Goal: Task Accomplishment & Management: Complete application form

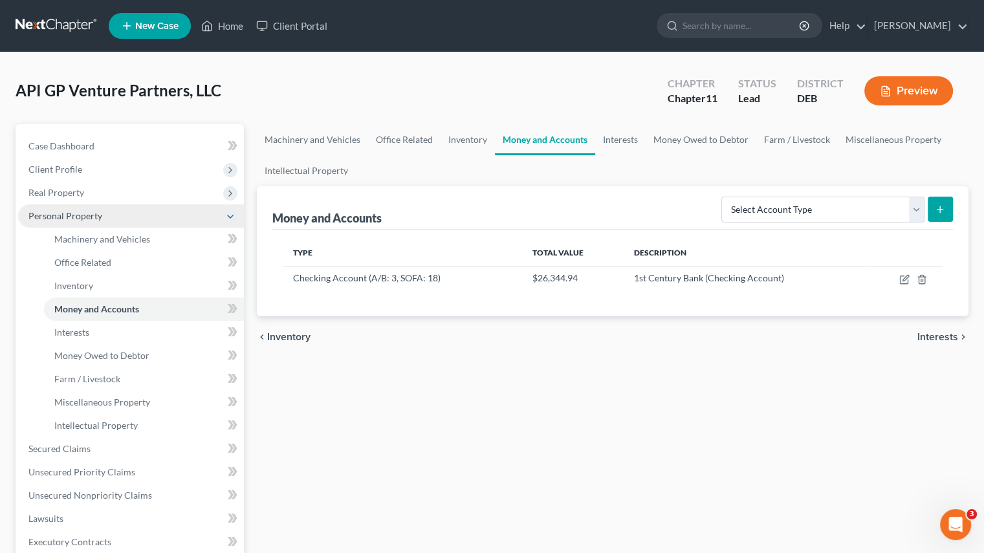
click at [58, 210] on span "Personal Property" at bounding box center [65, 215] width 74 height 11
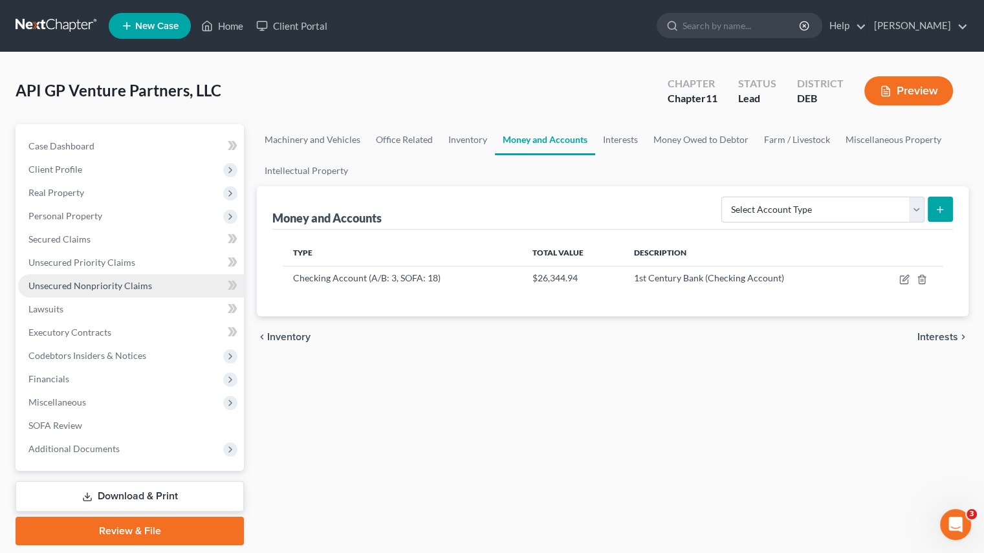
click at [95, 289] on span "Unsecured Nonpriority Claims" at bounding box center [90, 285] width 124 height 11
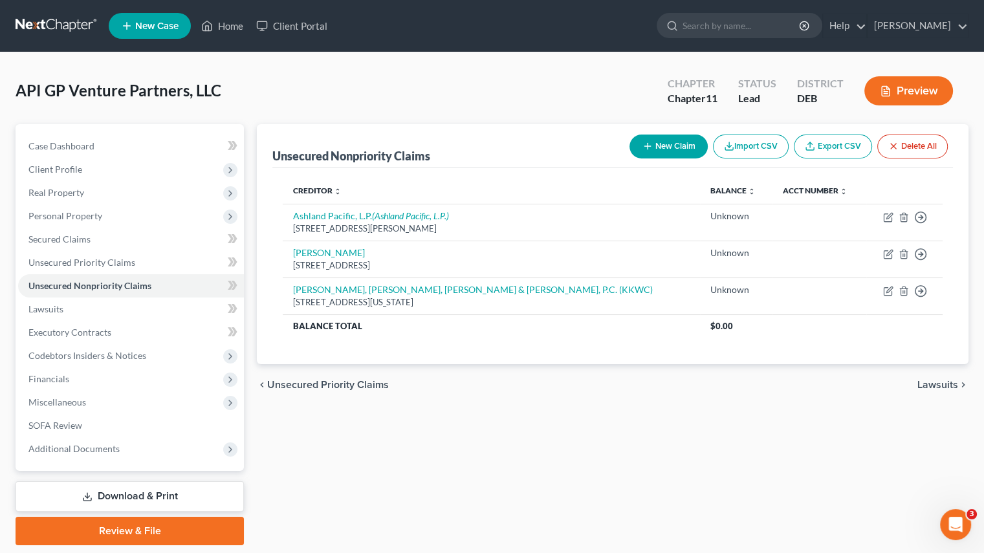
click at [417, 422] on div "Unsecured Nonpriority Claims New Claim Import CSV Export CSV Delete All Credito…" at bounding box center [612, 334] width 725 height 421
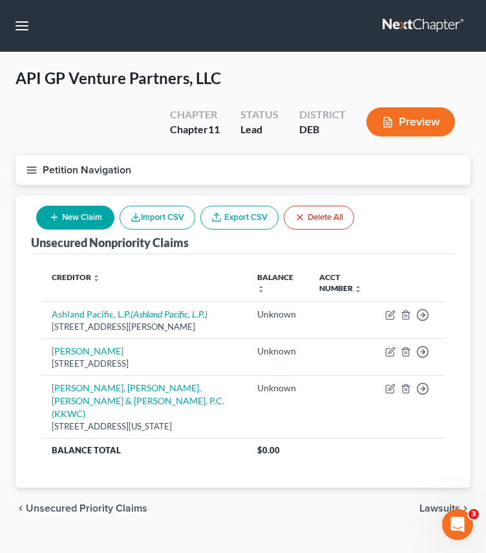
click at [72, 213] on button "New Claim" at bounding box center [75, 218] width 78 height 24
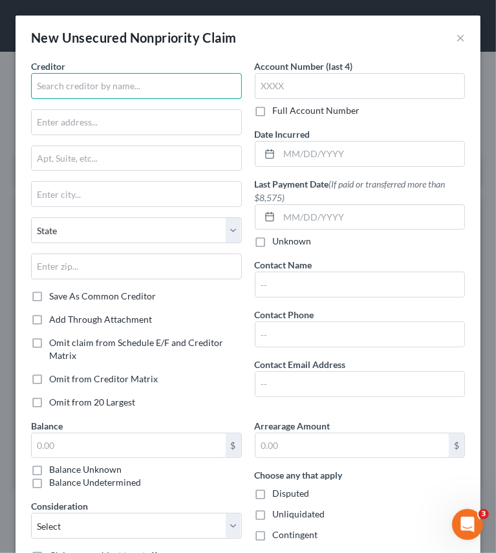
click at [75, 83] on input "text" at bounding box center [136, 86] width 211 height 26
click at [456, 38] on button "×" at bounding box center [460, 38] width 9 height 16
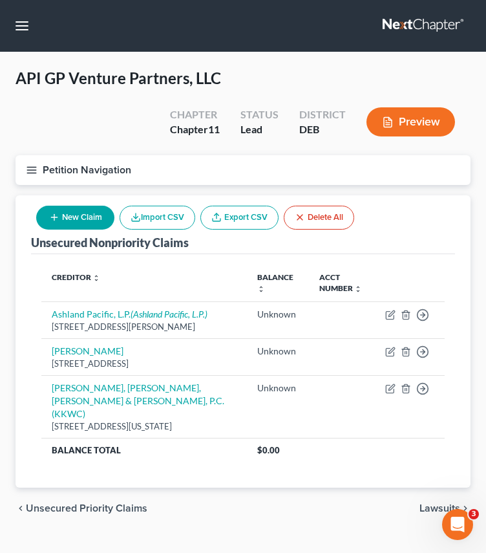
click at [71, 218] on button "New Claim" at bounding box center [75, 218] width 78 height 24
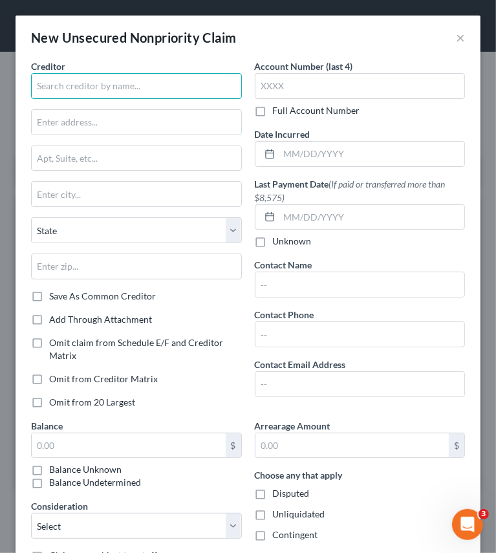
click at [61, 82] on input "text" at bounding box center [136, 86] width 211 height 26
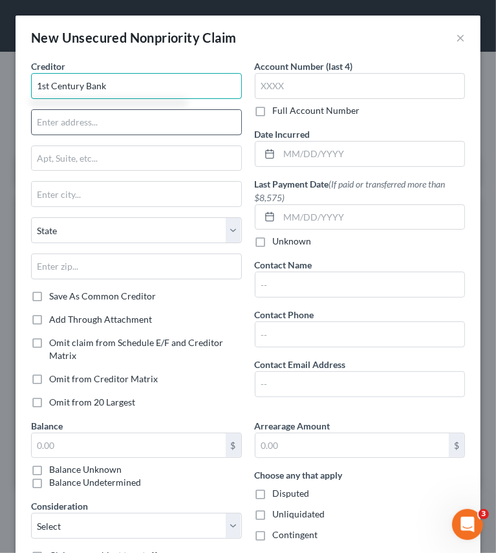
type input "1st Century Bank"
click at [74, 127] on input "text" at bounding box center [137, 122] width 210 height 25
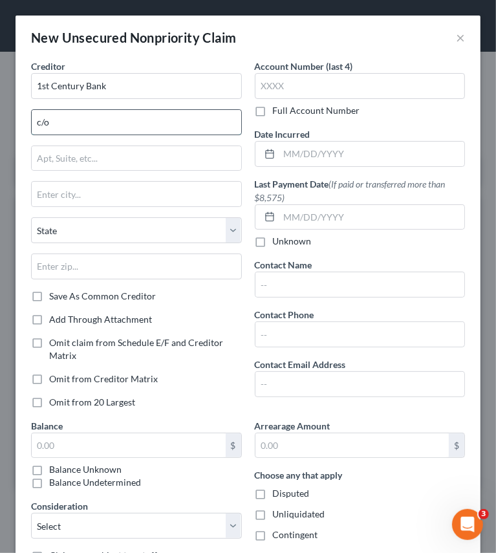
click at [58, 129] on input "c/o" at bounding box center [137, 122] width 210 height 25
type input "c/o [PERSON_NAME]"
click at [61, 163] on input "text" at bounding box center [137, 158] width 210 height 25
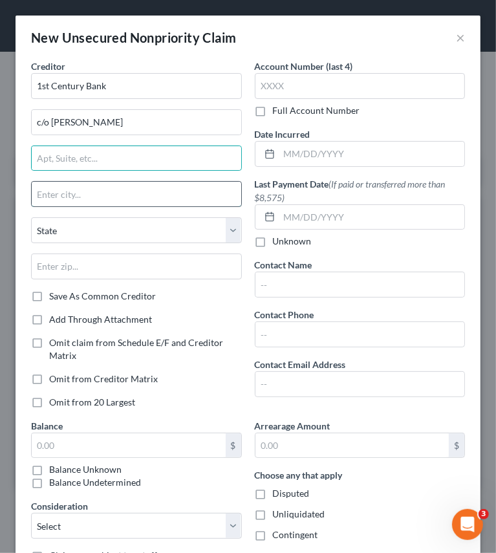
click at [51, 193] on input "text" at bounding box center [137, 194] width 210 height 25
click at [51, 158] on input "text" at bounding box center [137, 158] width 210 height 25
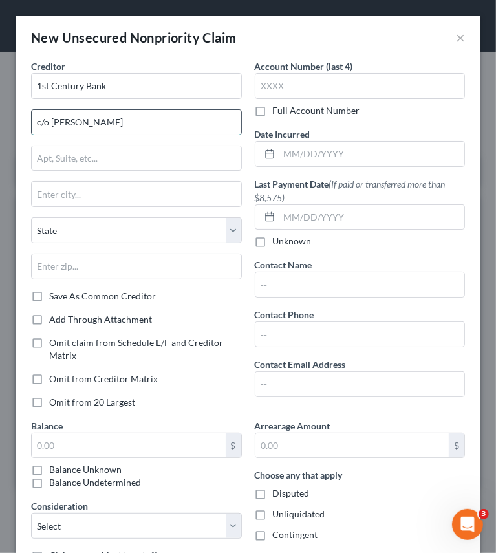
click at [88, 111] on input "c/o [PERSON_NAME]" at bounding box center [137, 122] width 210 height 25
click at [71, 157] on input "text" at bounding box center [137, 158] width 210 height 25
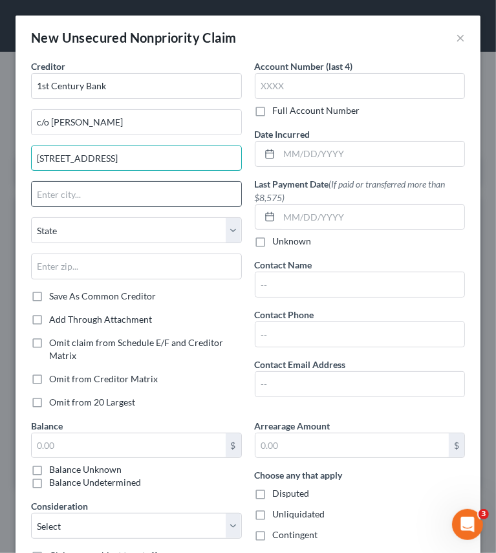
type input "[STREET_ADDRESS]"
click at [50, 197] on input "text" at bounding box center [137, 194] width 210 height 25
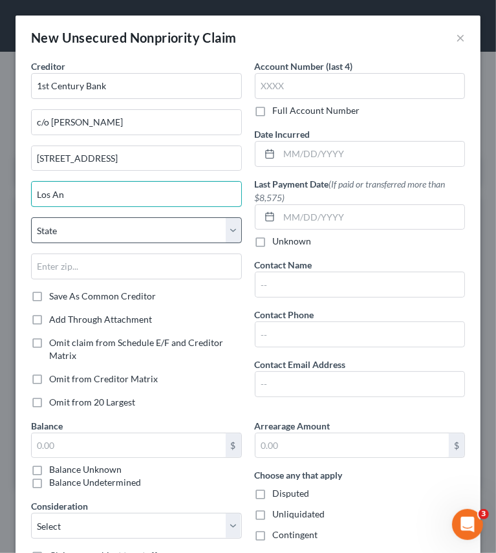
type input "[GEOGRAPHIC_DATA]"
click at [80, 235] on select "State [US_STATE] AK AR AZ CA CO CT DE DC [GEOGRAPHIC_DATA] [GEOGRAPHIC_DATA] GU…" at bounding box center [136, 230] width 211 height 26
select select "4"
click at [31, 217] on select "State [US_STATE] AK AR AZ CA CO CT DE DC [GEOGRAPHIC_DATA] [GEOGRAPHIC_DATA] GU…" at bounding box center [136, 230] width 211 height 26
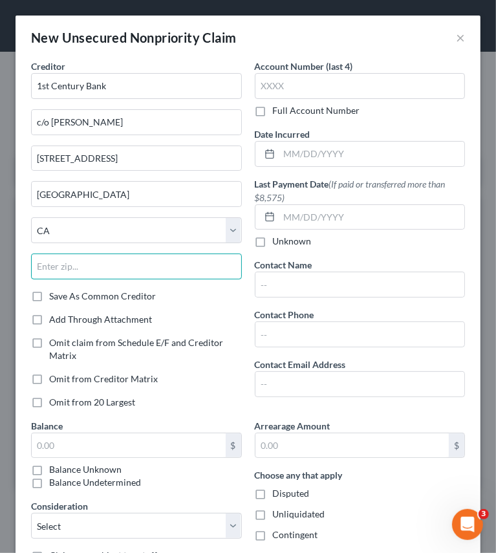
click at [66, 270] on input "text" at bounding box center [136, 267] width 211 height 26
type input "90067"
click at [49, 480] on label "Balance Undetermined" at bounding box center [95, 482] width 92 height 13
click at [54, 480] on input "Balance Undetermined" at bounding box center [58, 480] width 8 height 8
checkbox input "true"
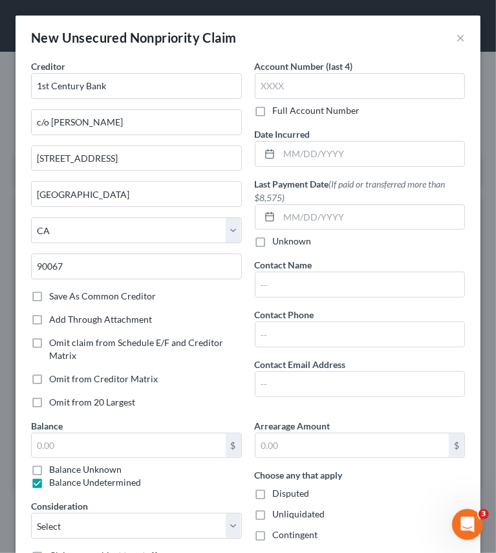
type input "0.00"
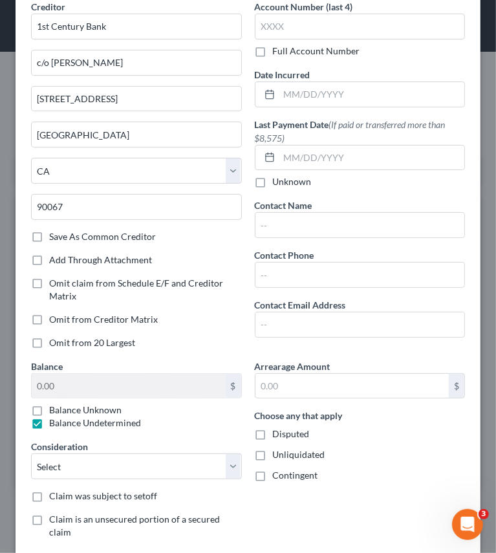
scroll to position [129, 0]
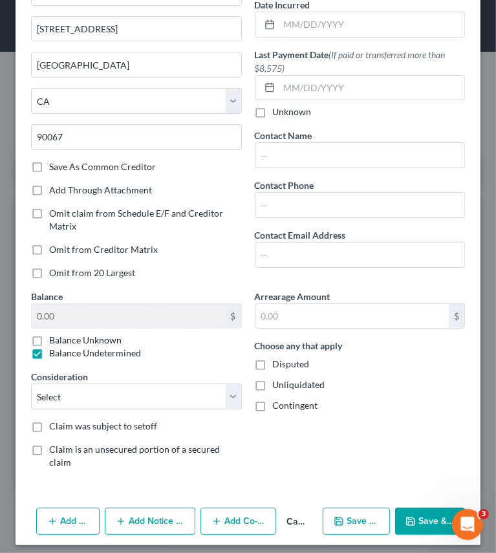
click at [273, 360] on label "Disputed" at bounding box center [291, 364] width 37 height 13
click at [278, 360] on input "Disputed" at bounding box center [282, 362] width 8 height 8
checkbox input "true"
click at [273, 383] on label "Unliquidated" at bounding box center [299, 384] width 52 height 13
click at [278, 383] on input "Unliquidated" at bounding box center [282, 382] width 8 height 8
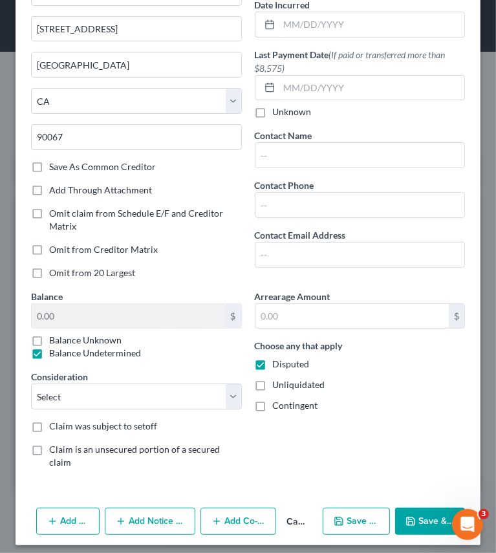
checkbox input "true"
click at [273, 404] on label "Contingent" at bounding box center [295, 405] width 45 height 13
click at [278, 404] on input "Contingent" at bounding box center [282, 403] width 8 height 8
checkbox input "true"
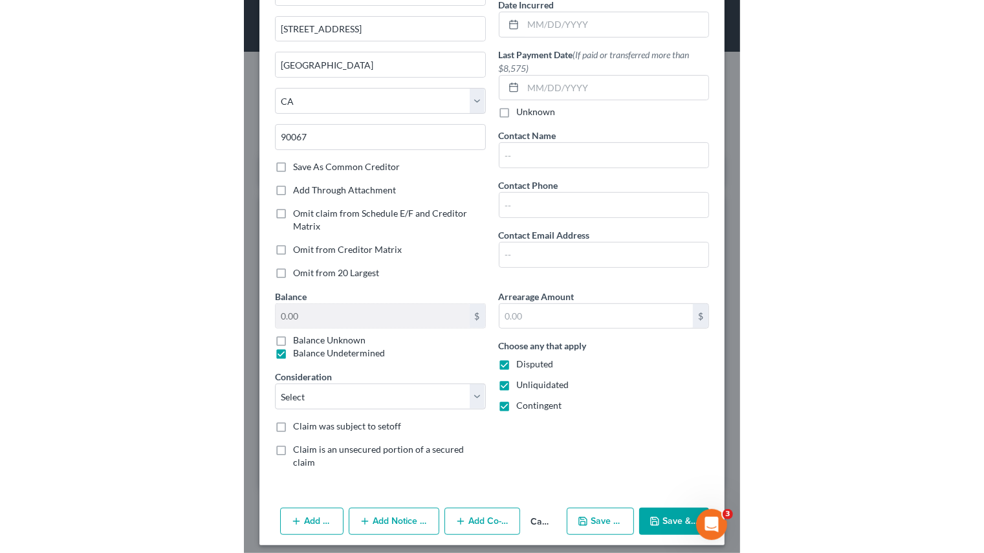
scroll to position [135, 0]
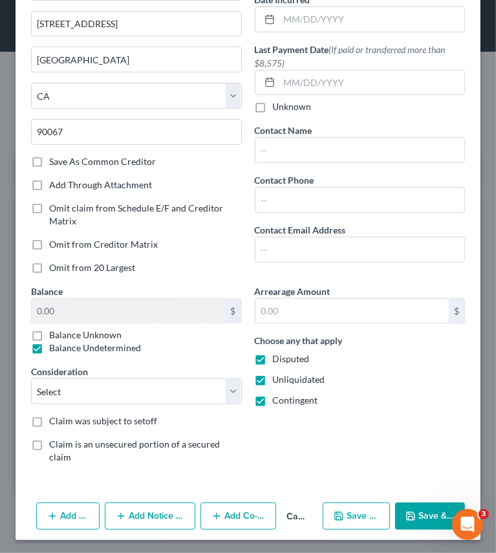
click at [417, 514] on button "Save & Close" at bounding box center [430, 516] width 70 height 27
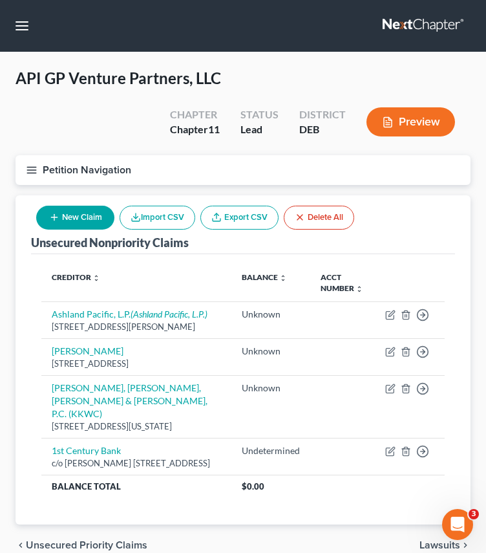
click at [82, 118] on div "API GP Venture Partners, LLC Upgraded Chapter Chapter 11 Status Lead District D…" at bounding box center [243, 111] width 455 height 87
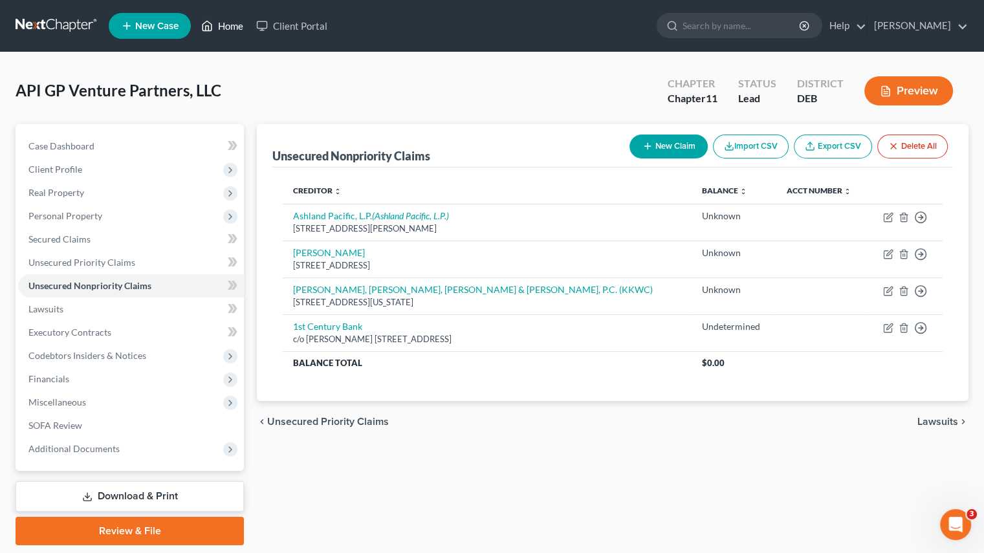
click at [225, 23] on link "Home" at bounding box center [222, 25] width 55 height 23
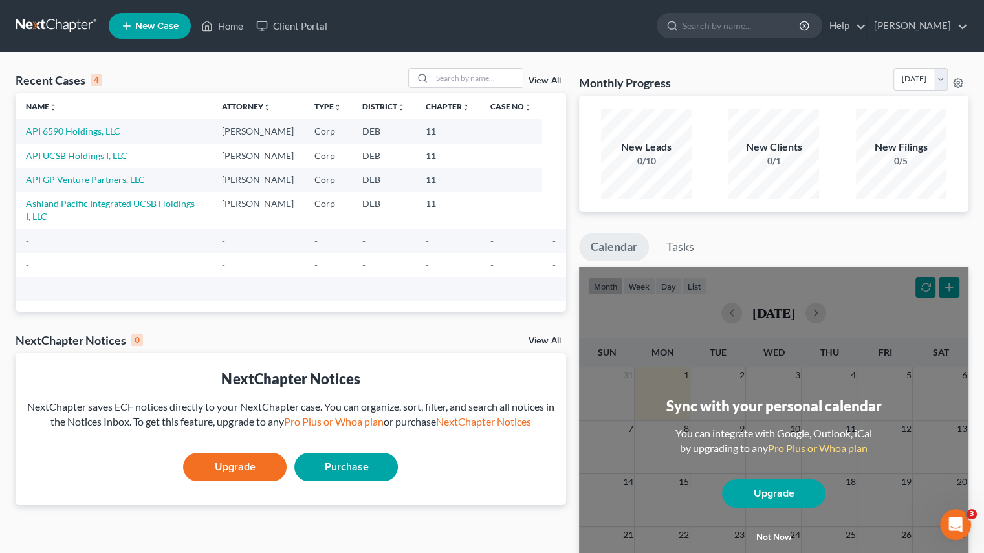
click at [75, 152] on link "API UCSB Holdings I, LLC" at bounding box center [77, 155] width 102 height 11
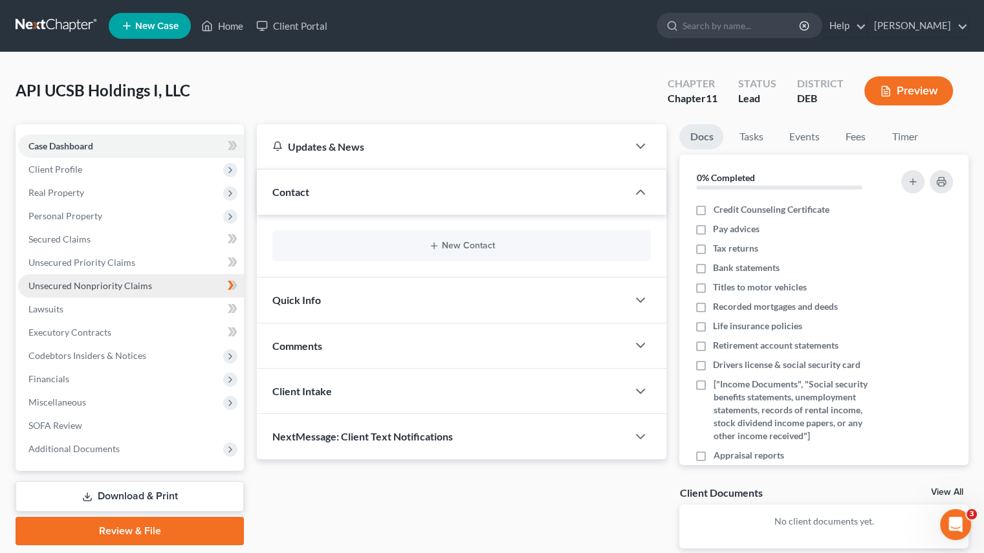
click at [103, 289] on span "Unsecured Nonpriority Claims" at bounding box center [90, 285] width 124 height 11
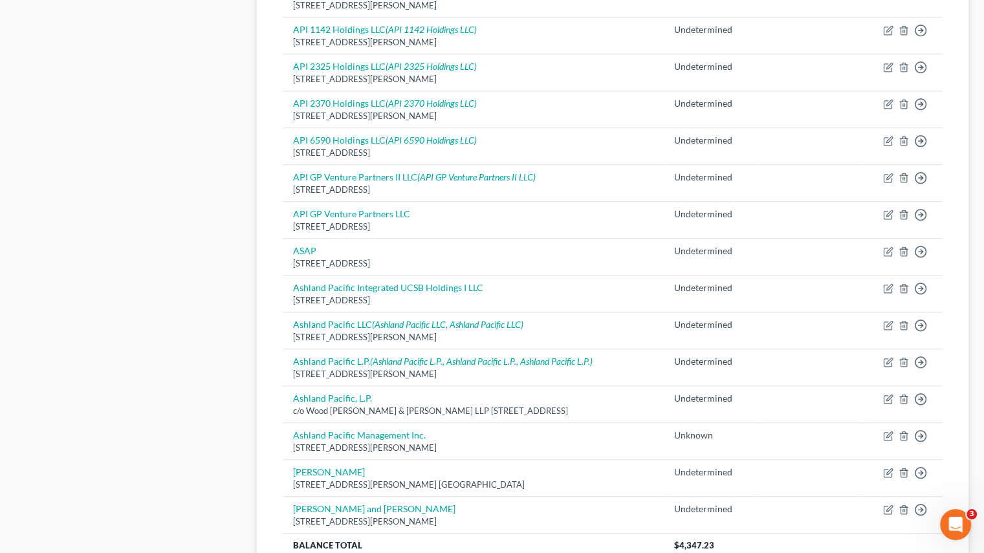
scroll to position [936, 0]
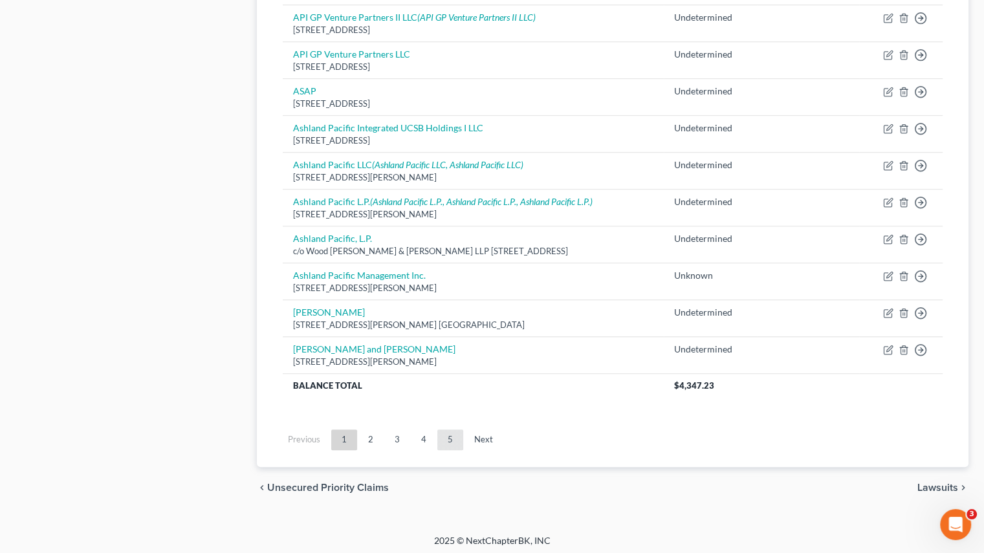
click at [438, 430] on link "5" at bounding box center [450, 440] width 26 height 21
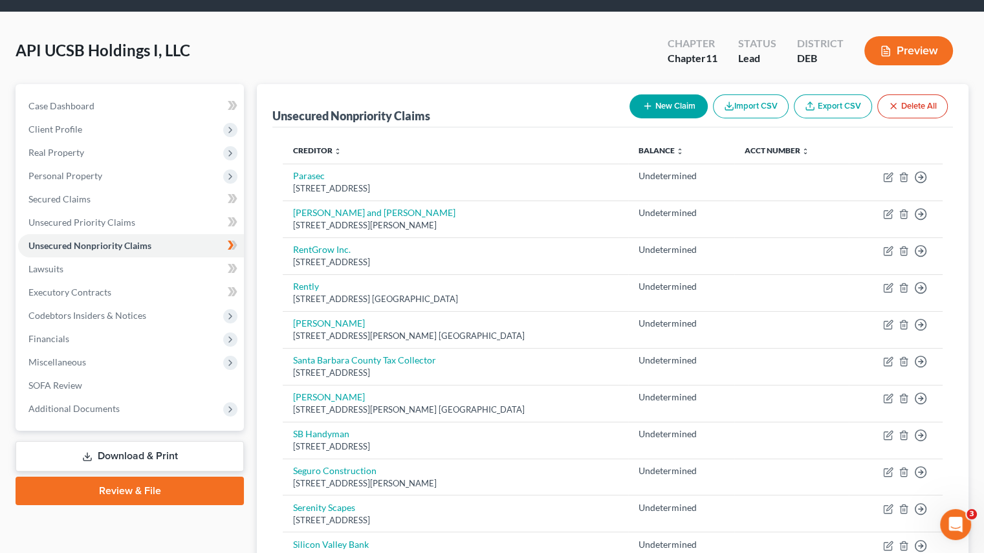
scroll to position [899, 0]
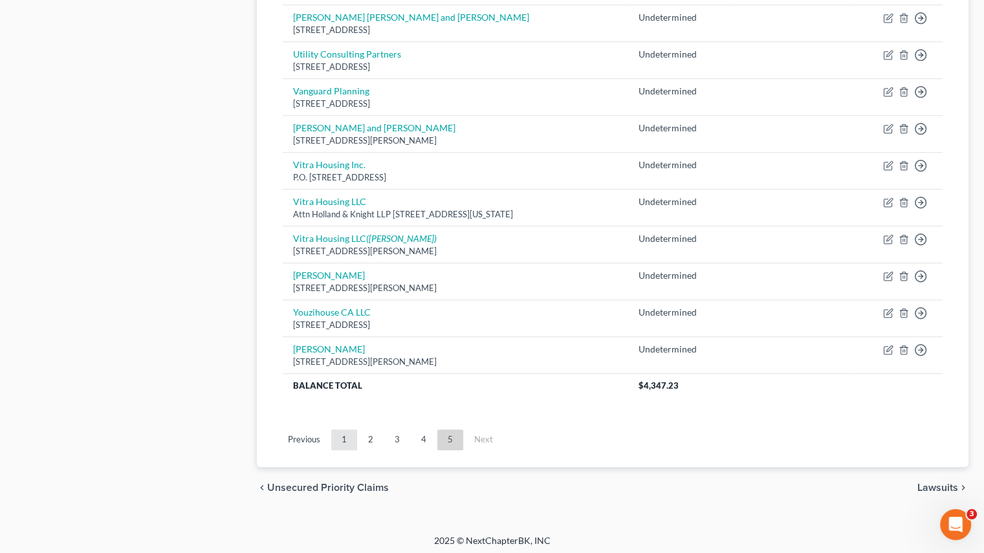
click at [349, 436] on link "1" at bounding box center [344, 440] width 26 height 21
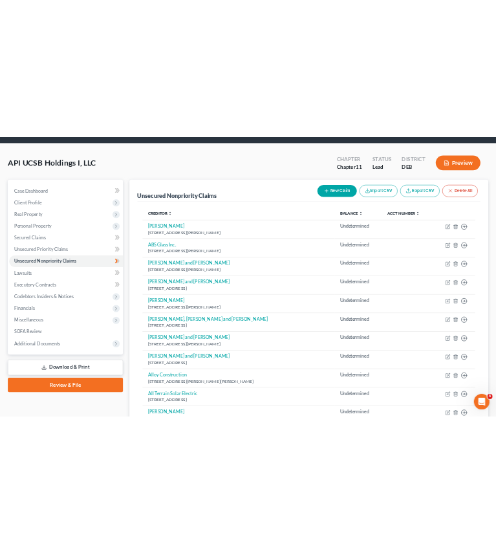
scroll to position [0, 0]
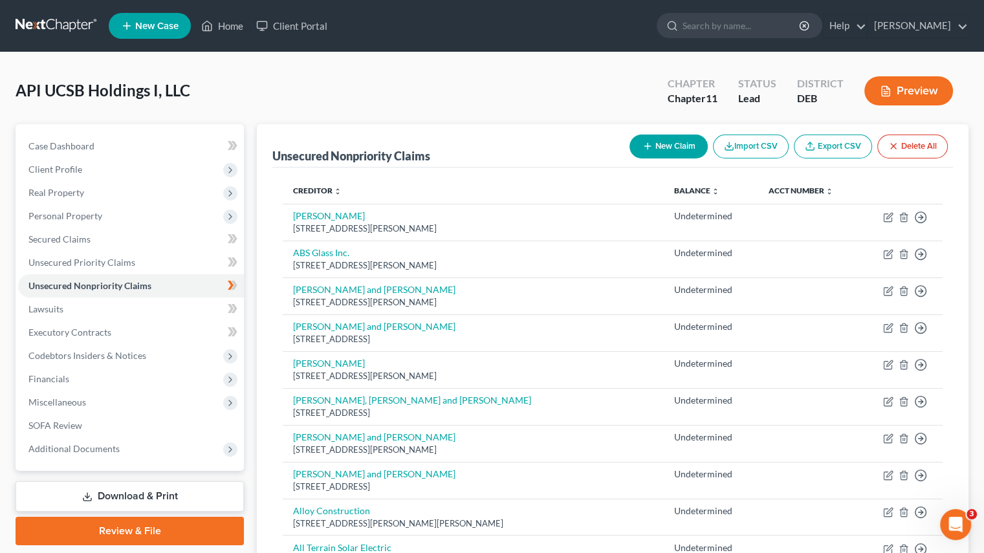
click at [680, 149] on button "New Claim" at bounding box center [668, 147] width 78 height 24
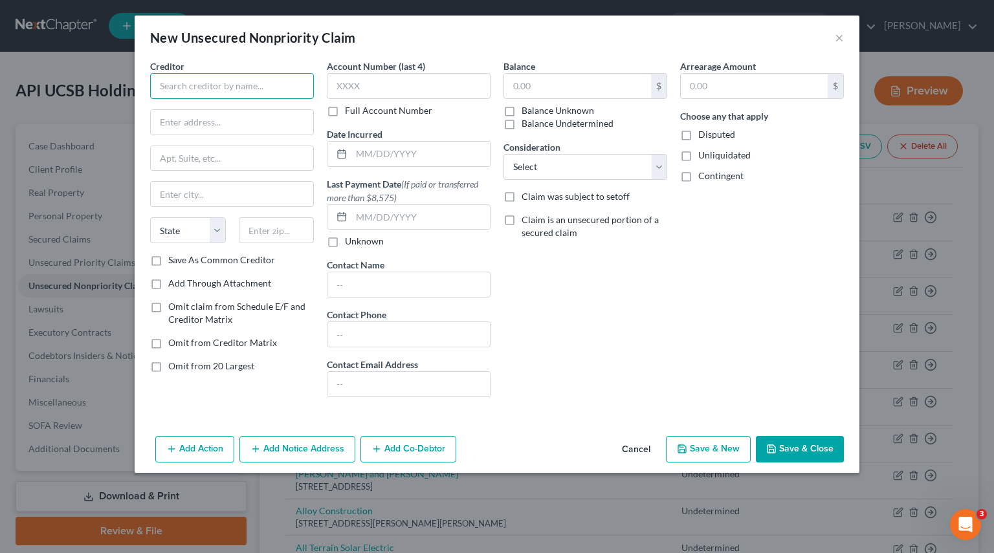
click at [220, 91] on input "text" at bounding box center [232, 86] width 164 height 26
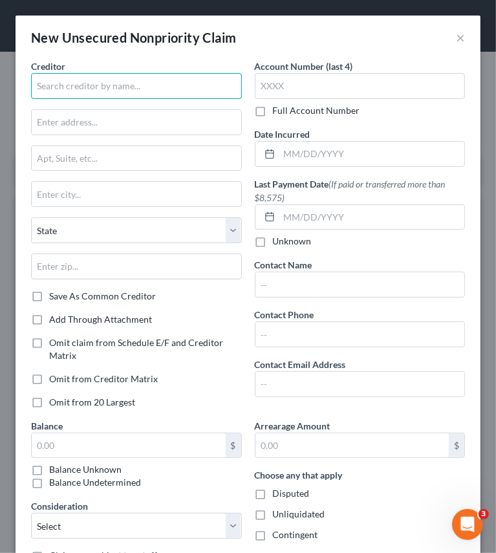
click at [94, 90] on input "text" at bounding box center [136, 86] width 211 height 26
type input "1st Century Bank"
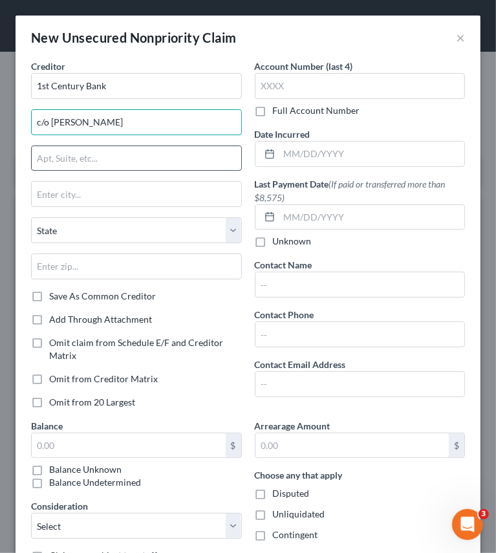
type input "c/o [PERSON_NAME]"
click at [63, 162] on input "text" at bounding box center [137, 158] width 210 height 25
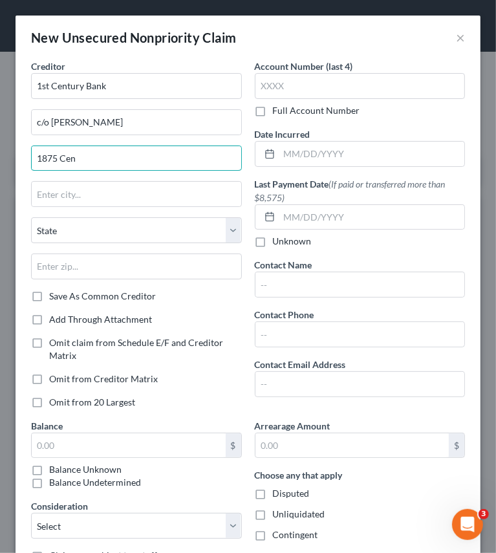
type input "[STREET_ADDRESS]"
click at [77, 202] on input "text" at bounding box center [137, 194] width 210 height 25
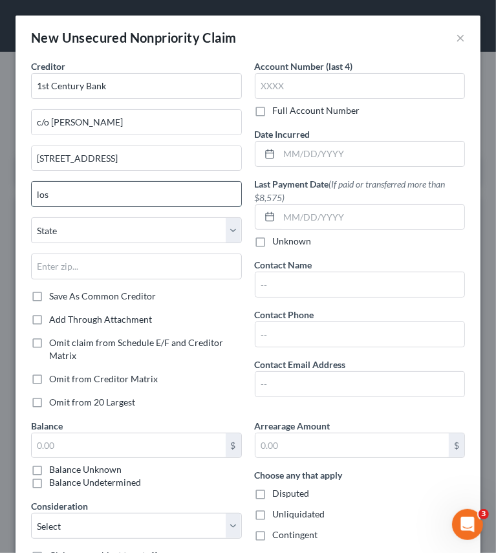
type input "[GEOGRAPHIC_DATA]"
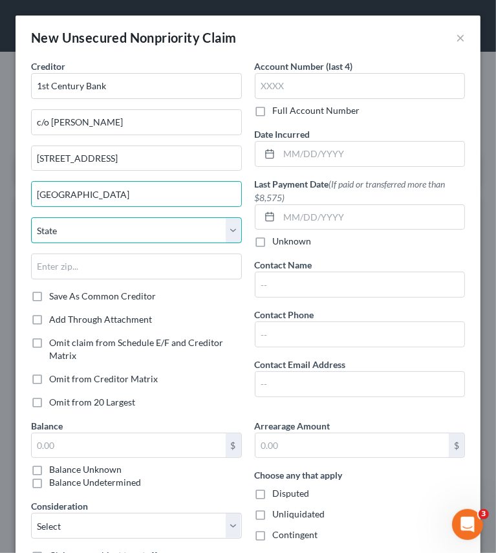
click at [72, 233] on select "State [US_STATE] AK AR AZ CA CO CT DE DC [GEOGRAPHIC_DATA] [GEOGRAPHIC_DATA] GU…" at bounding box center [136, 230] width 211 height 26
select select "4"
click at [31, 217] on select "State [US_STATE] AK AR AZ CA CO CT DE DC [GEOGRAPHIC_DATA] [GEOGRAPHIC_DATA] GU…" at bounding box center [136, 230] width 211 height 26
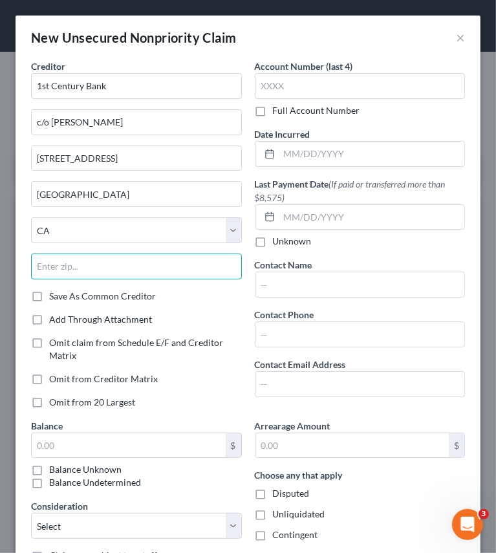
click at [61, 269] on input "text" at bounding box center [136, 267] width 211 height 26
type input "90067"
click at [93, 465] on label "Balance Unknown" at bounding box center [85, 469] width 72 height 13
click at [63, 465] on input "Balance Unknown" at bounding box center [58, 467] width 8 height 8
checkbox input "true"
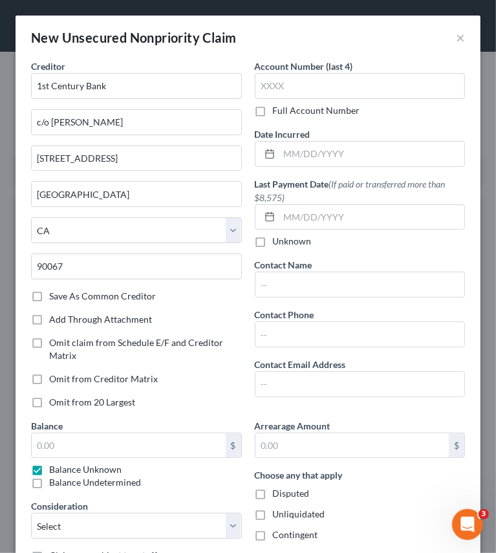
type input "0.00"
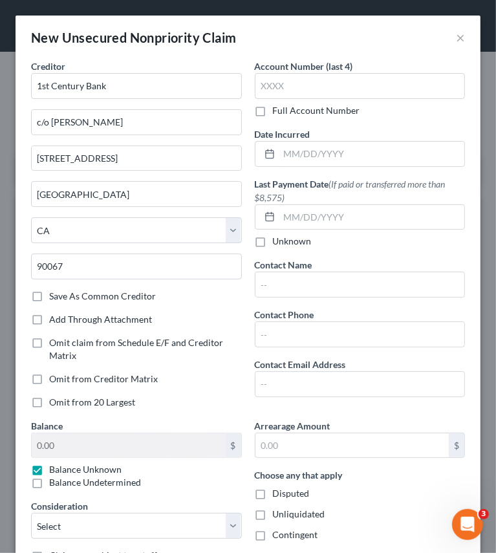
scroll to position [65, 0]
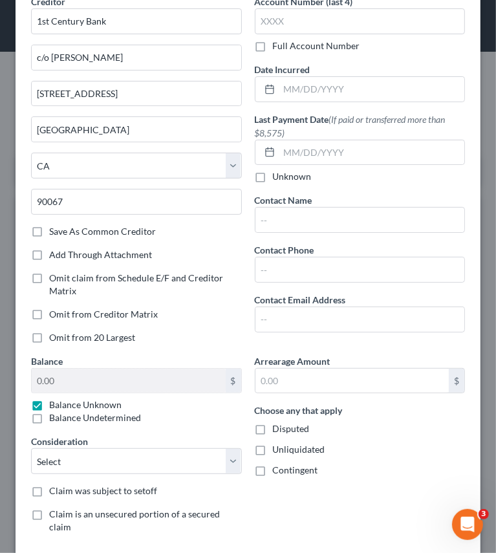
click at [273, 428] on label "Disputed" at bounding box center [291, 428] width 37 height 13
click at [278, 428] on input "Disputed" at bounding box center [282, 426] width 8 height 8
checkbox input "true"
click at [273, 443] on label "Unliquidated" at bounding box center [299, 449] width 52 height 13
click at [278, 443] on input "Unliquidated" at bounding box center [282, 447] width 8 height 8
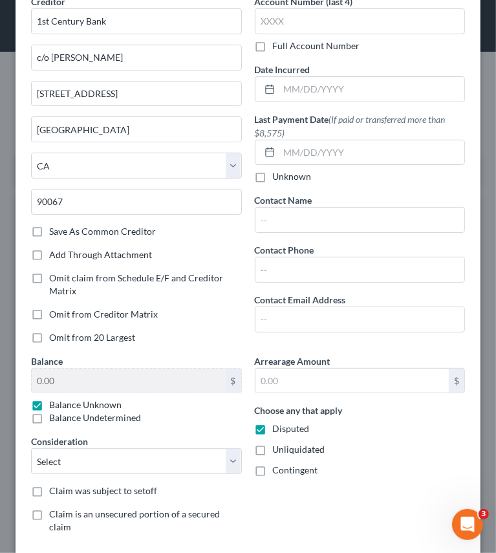
checkbox input "true"
click at [273, 470] on label "Contingent" at bounding box center [295, 470] width 45 height 13
click at [278, 470] on input "Contingent" at bounding box center [282, 468] width 8 height 8
checkbox input "true"
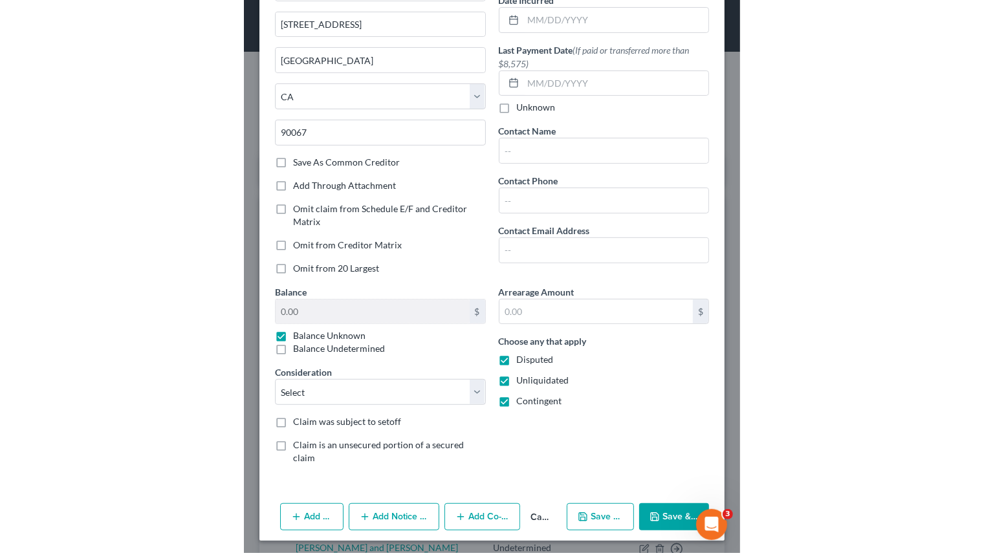
scroll to position [135, 0]
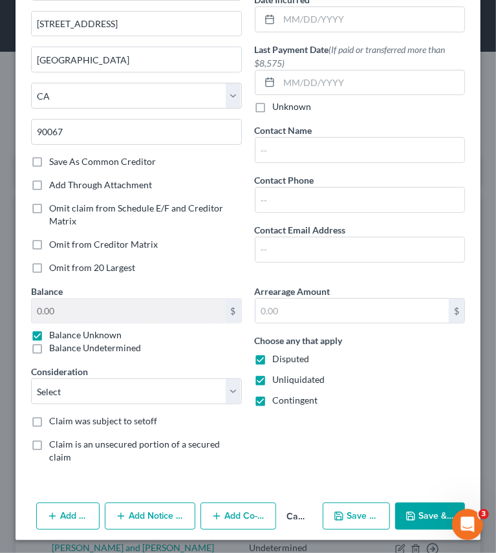
click at [406, 517] on icon "button" at bounding box center [411, 516] width 10 height 10
